Goal: Task Accomplishment & Management: Use online tool/utility

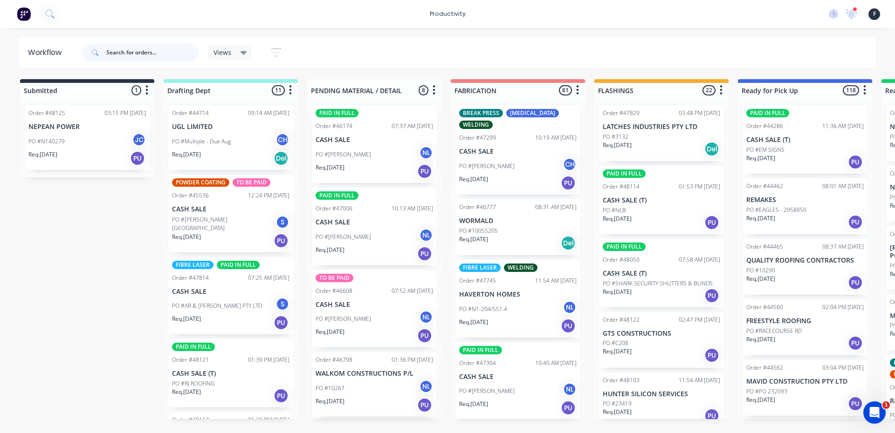
click at [134, 56] on input "text" at bounding box center [152, 52] width 92 height 19
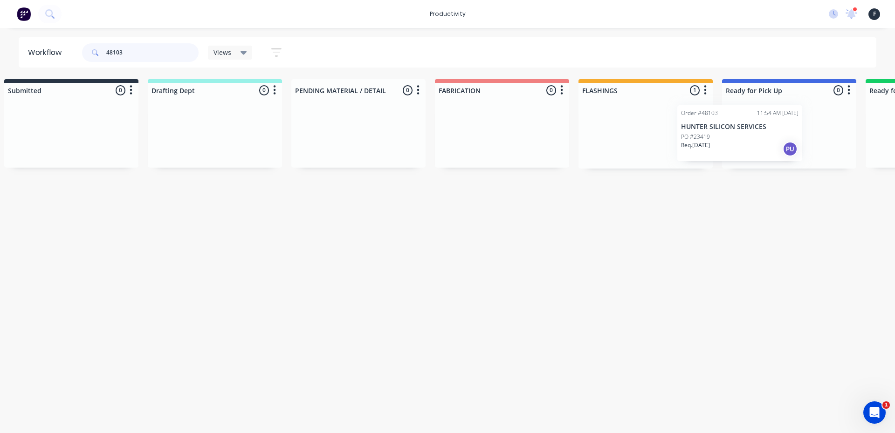
scroll to position [0, 41]
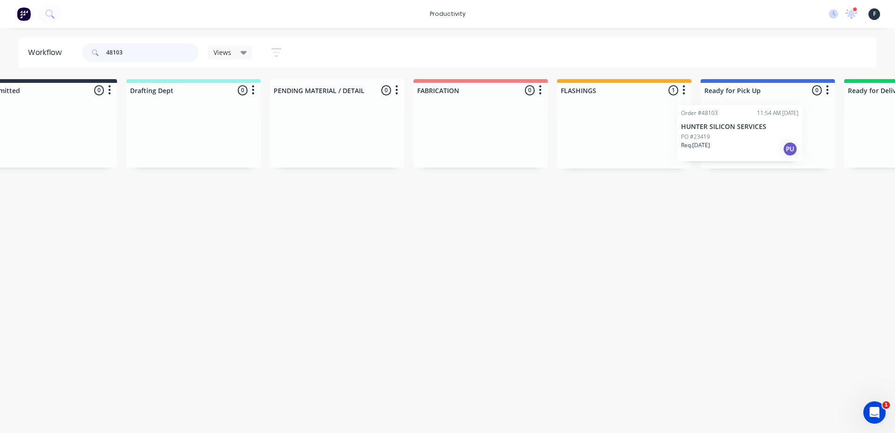
drag, startPoint x: 633, startPoint y: 136, endPoint x: 718, endPoint y: 136, distance: 85.3
click at [718, 136] on div "Submitted 0 Sort By Created date Required date Order number Customer name Most …" at bounding box center [732, 123] width 1554 height 89
type input "48103"
click at [763, 130] on div "Order #48103 11:54 AM 25/09/25 HUNTER SILICON SERVICES PO #23419 Req. 26/09/25 …" at bounding box center [763, 133] width 134 height 71
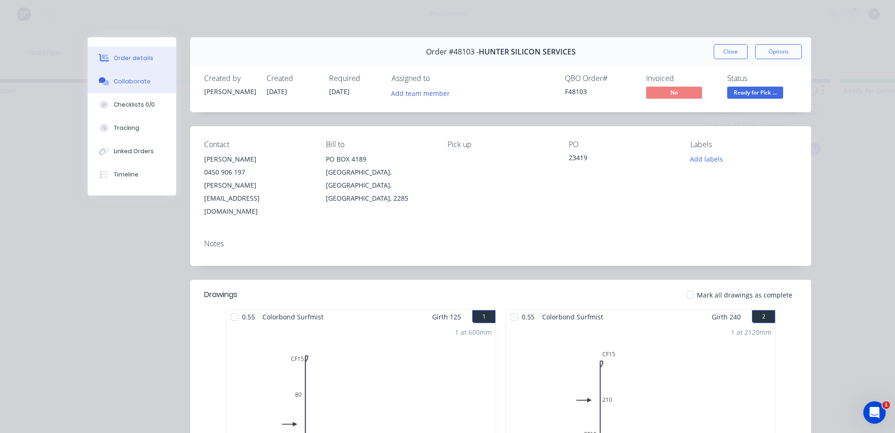
click at [146, 87] on button "Collaborate" at bounding box center [132, 81] width 89 height 23
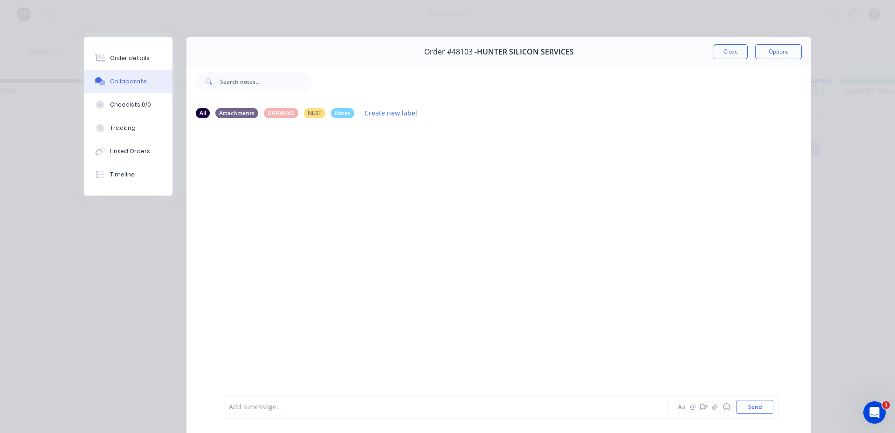
click at [314, 405] on div at bounding box center [433, 408] width 408 height 10
click at [717, 55] on button "Close" at bounding box center [731, 51] width 34 height 15
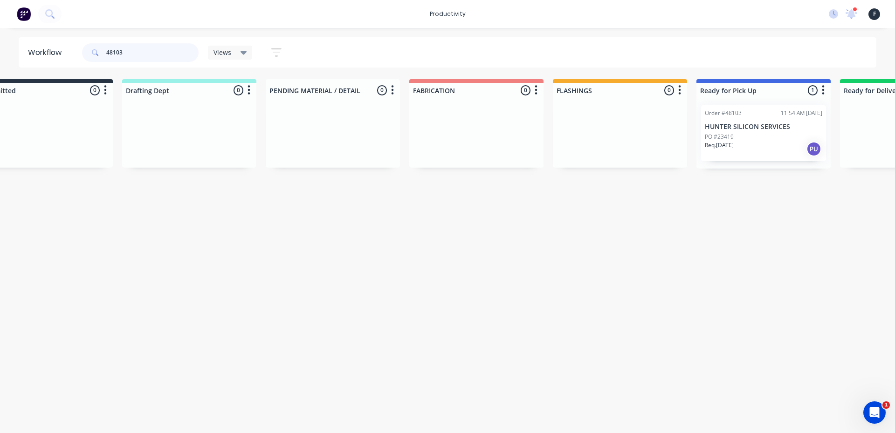
click at [153, 50] on input "48103" at bounding box center [152, 52] width 92 height 19
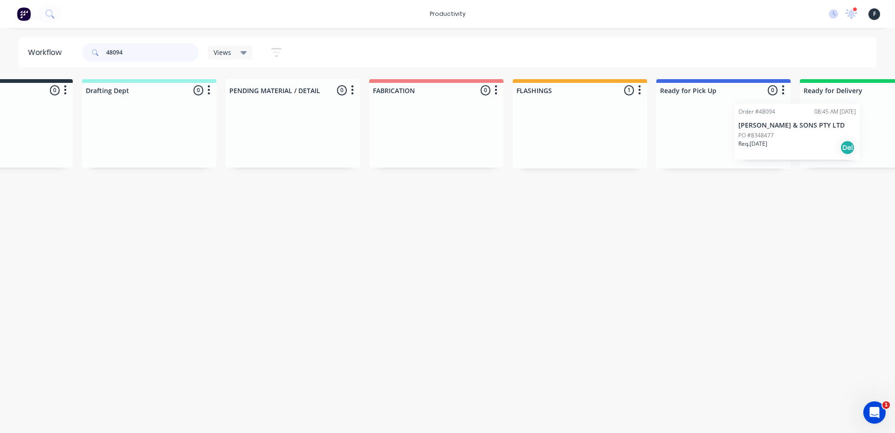
drag, startPoint x: 668, startPoint y: 135, endPoint x: 806, endPoint y: 133, distance: 138.0
click at [806, 133] on div "Submitted 0 Sort By Created date Required date Order number Customer name Most …" at bounding box center [688, 123] width 1554 height 89
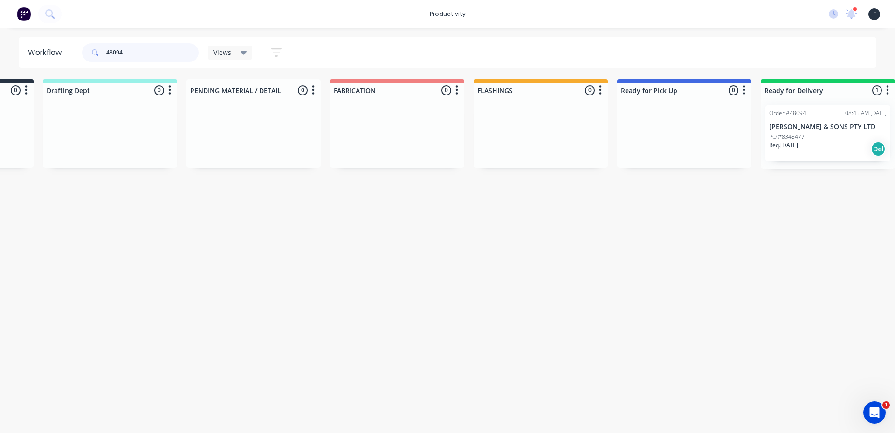
click at [162, 57] on input "48094" at bounding box center [152, 52] width 92 height 19
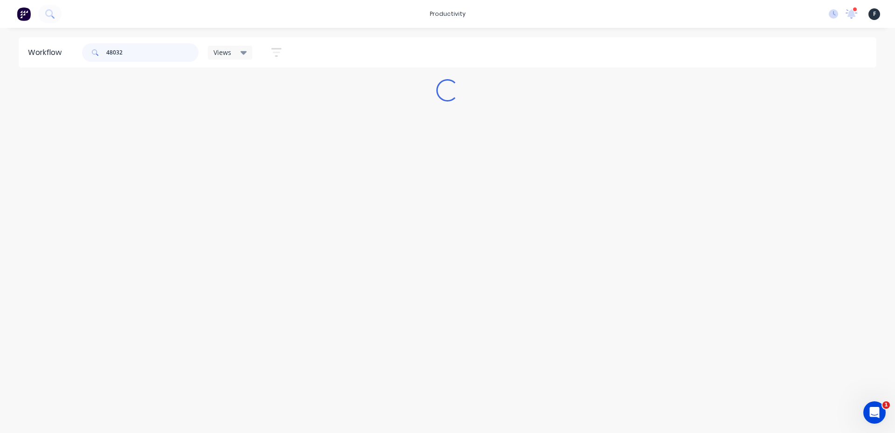
scroll to position [0, 0]
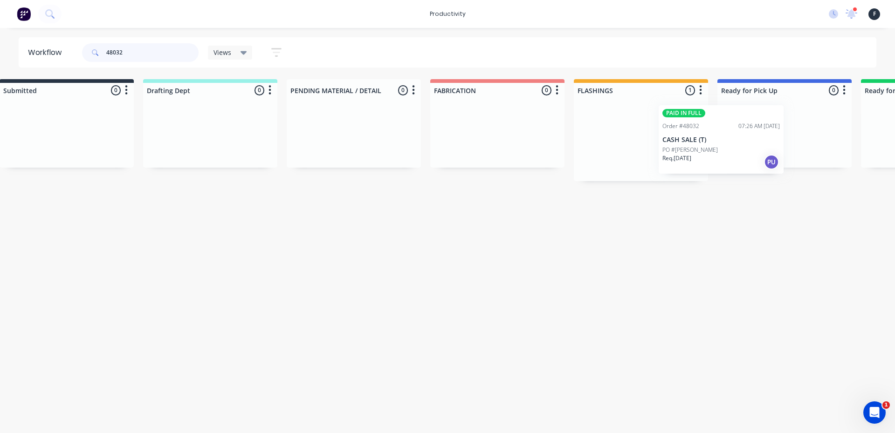
drag, startPoint x: 631, startPoint y: 148, endPoint x: 715, endPoint y: 147, distance: 83.9
click at [704, 148] on div "PAID IN FULL Order #48032 07:26 AM 24/09/25 CASH SALE (T) PO #SAM Req. 26/09/25…" at bounding box center [641, 139] width 134 height 83
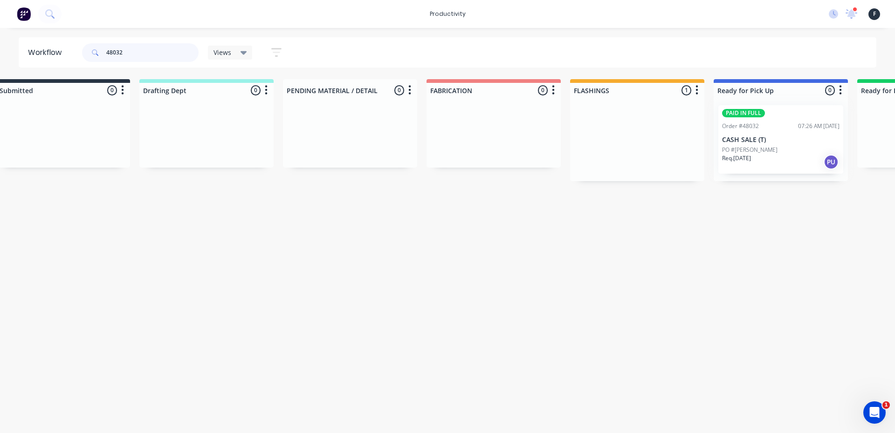
type input "48032"
click at [733, 147] on div at bounding box center [781, 139] width 134 height 83
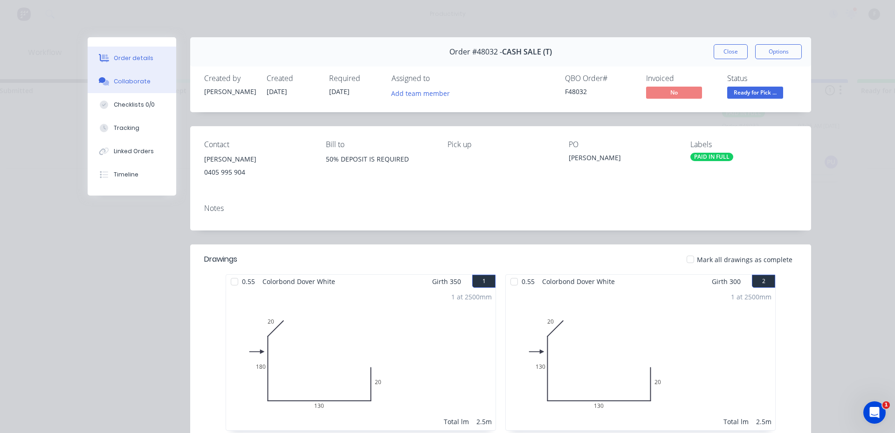
click at [106, 79] on div at bounding box center [104, 81] width 14 height 8
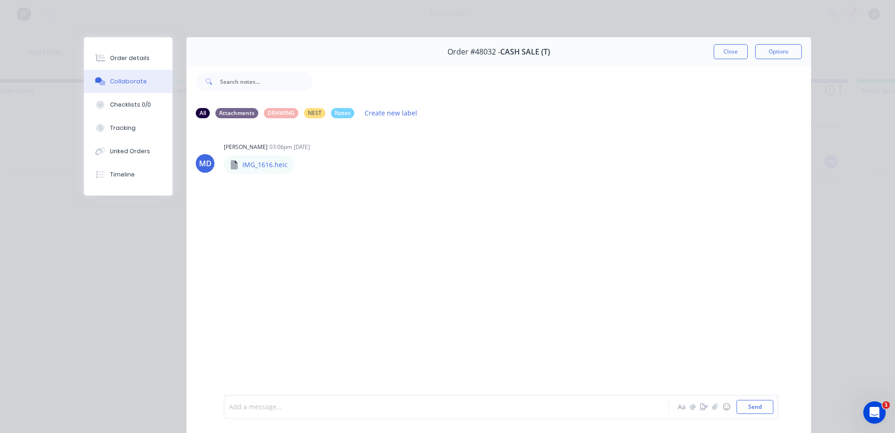
click at [229, 403] on div at bounding box center [433, 408] width 408 height 10
click at [723, 56] on button "Close" at bounding box center [731, 51] width 34 height 15
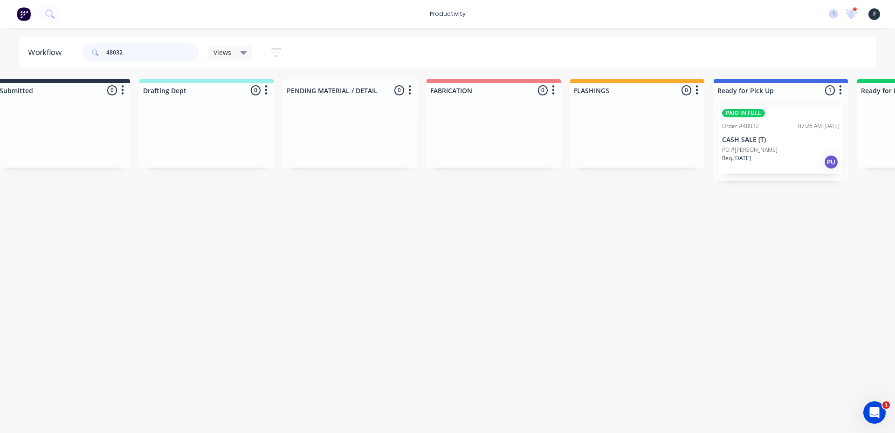
drag, startPoint x: 136, startPoint y: 50, endPoint x: 140, endPoint y: 41, distance: 9.6
click at [137, 50] on input "48032" at bounding box center [152, 52] width 92 height 19
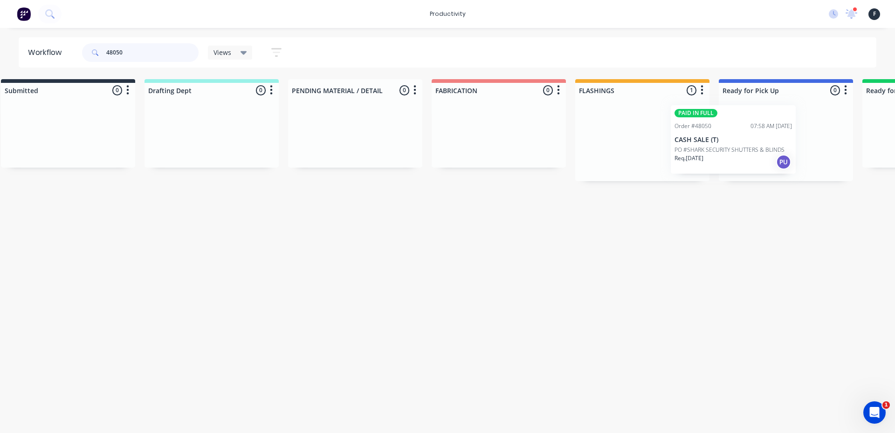
scroll to position [0, 25]
drag, startPoint x: 621, startPoint y: 143, endPoint x: 701, endPoint y: 143, distance: 79.7
click at [701, 143] on div "PAID IN FULL Order #48050 07:58 AM 25/09/25 CASH SALE (T) PO #SHARK SECURITY SH…" at bounding box center [637, 139] width 134 height 83
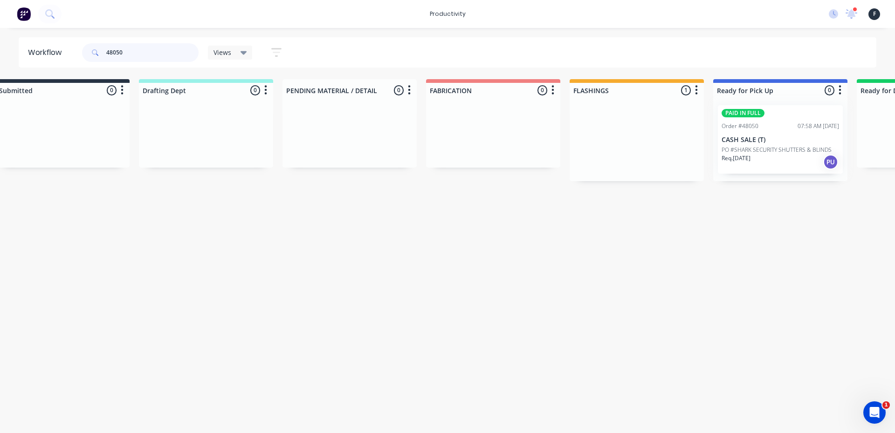
type input "48050"
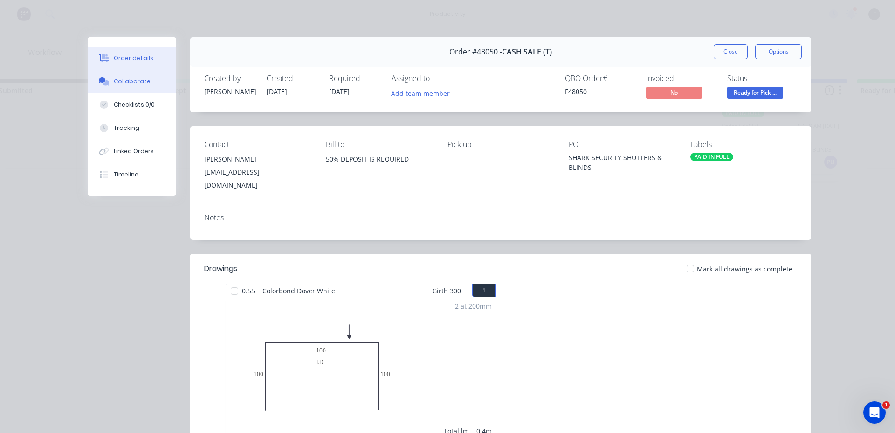
click at [142, 78] on div "Collaborate" at bounding box center [132, 81] width 37 height 8
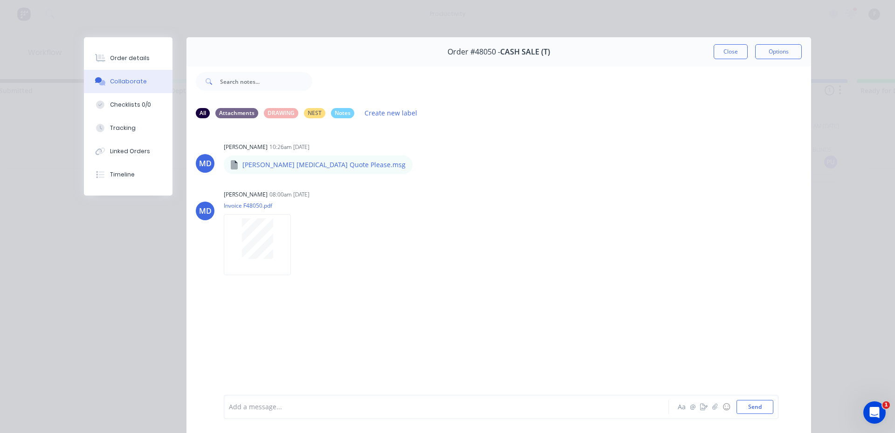
click at [280, 413] on div "Add a message..." at bounding box center [433, 407] width 408 height 14
